Goal: Find specific page/section: Find specific page/section

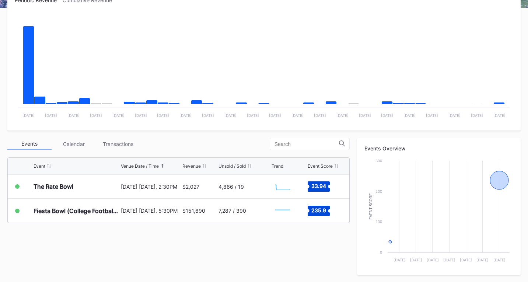
scroll to position [184, 0]
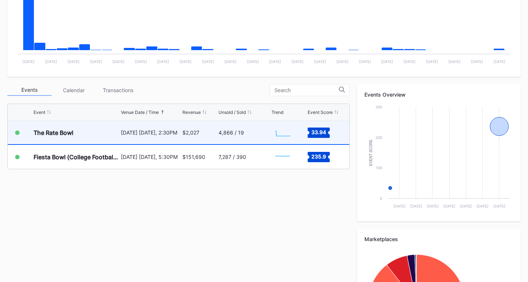
click at [236, 130] on div "4,866 / 19" at bounding box center [231, 132] width 25 height 6
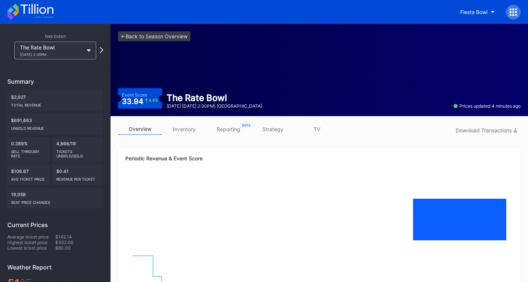
click at [26, 13] on icon at bounding box center [30, 12] width 46 height 16
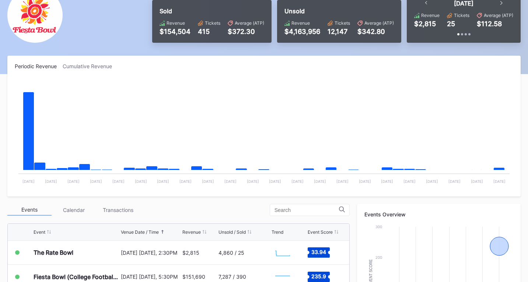
scroll to position [184, 0]
